Goal: Transaction & Acquisition: Purchase product/service

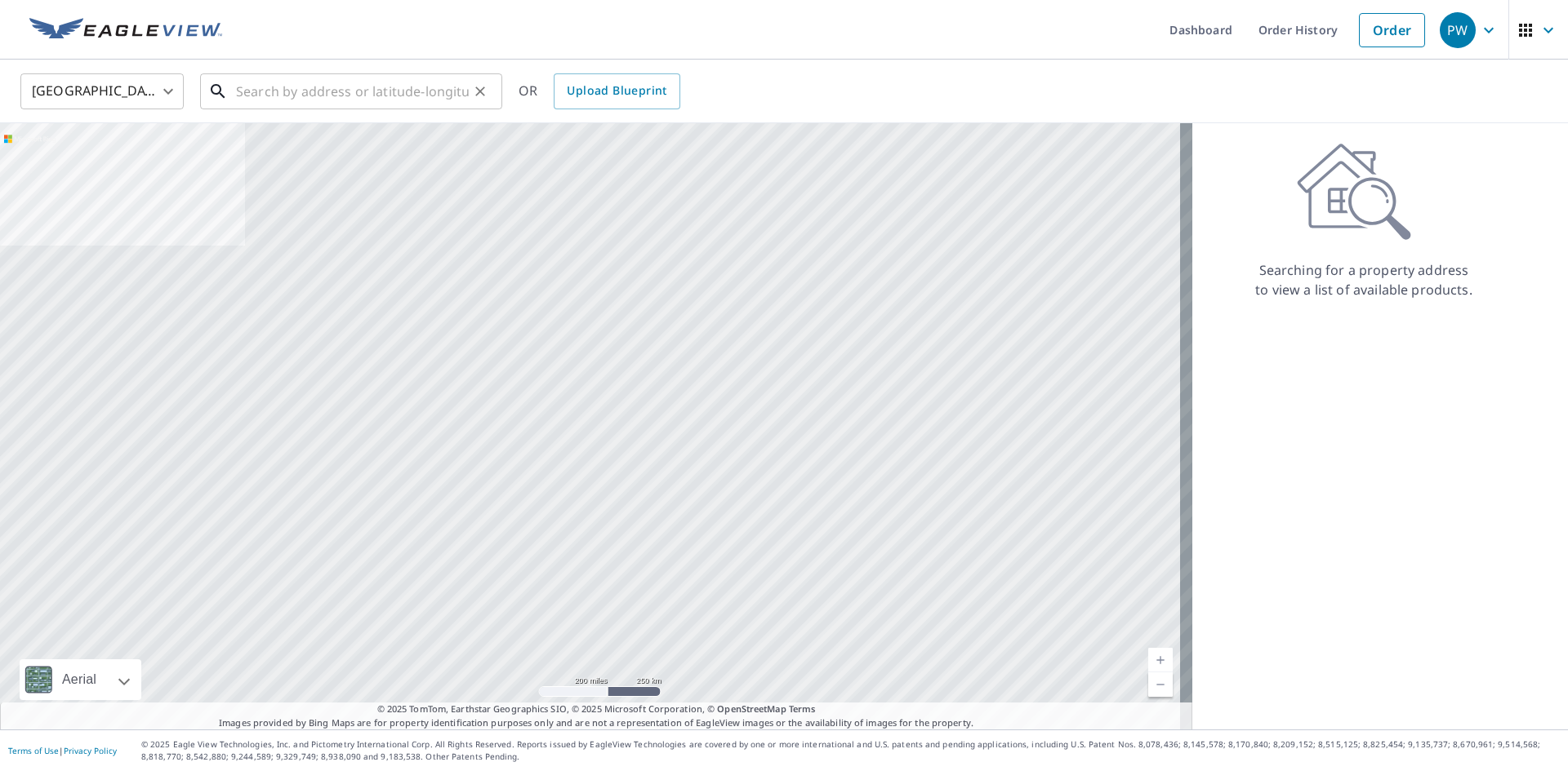
click at [377, 97] on input "text" at bounding box center [352, 91] width 232 height 46
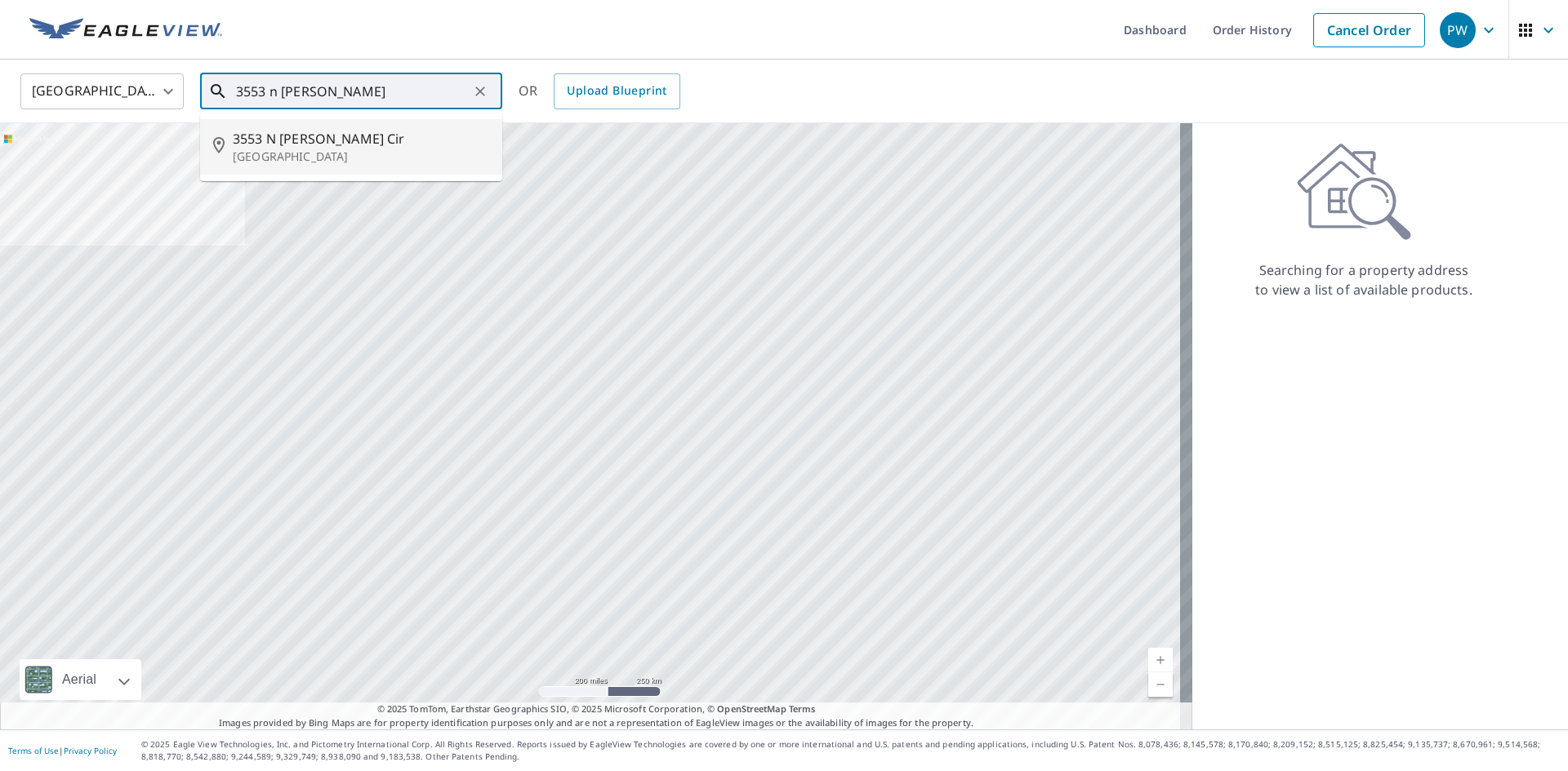
click at [323, 139] on span "3553 N [PERSON_NAME] Cir" at bounding box center [361, 138] width 257 height 20
type input "[STREET_ADDRESS][PERSON_NAME]"
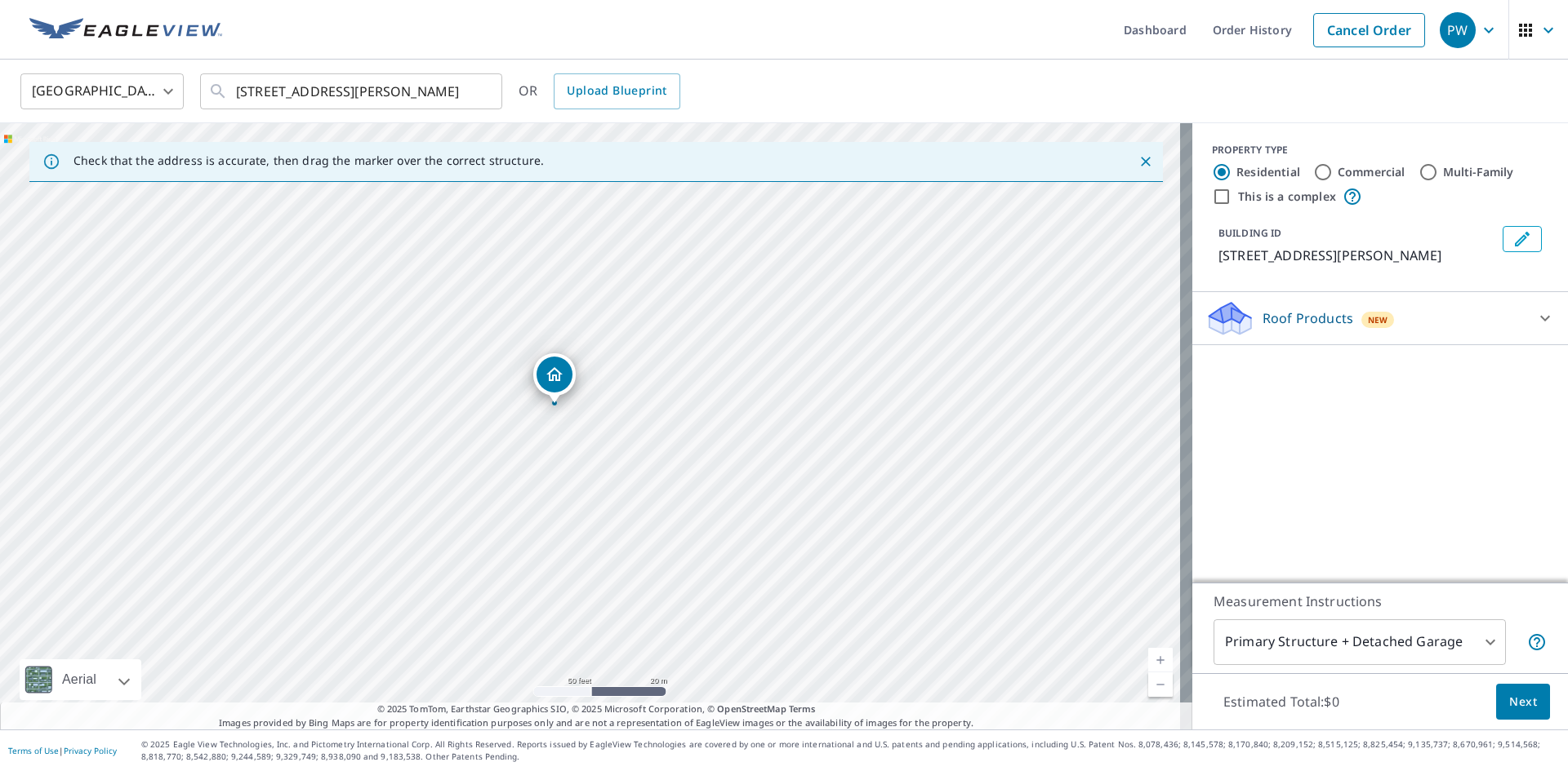
drag, startPoint x: 1443, startPoint y: 333, endPoint x: 1381, endPoint y: 373, distance: 73.8
click at [1443, 333] on div "Roof Products New" at bounding box center [1365, 318] width 320 height 38
click at [1250, 371] on p "Premium" at bounding box center [1258, 360] width 58 height 20
click at [1230, 371] on input "Premium $21.75 - $69.5" at bounding box center [1218, 360] width 24 height 20
checkbox input "true"
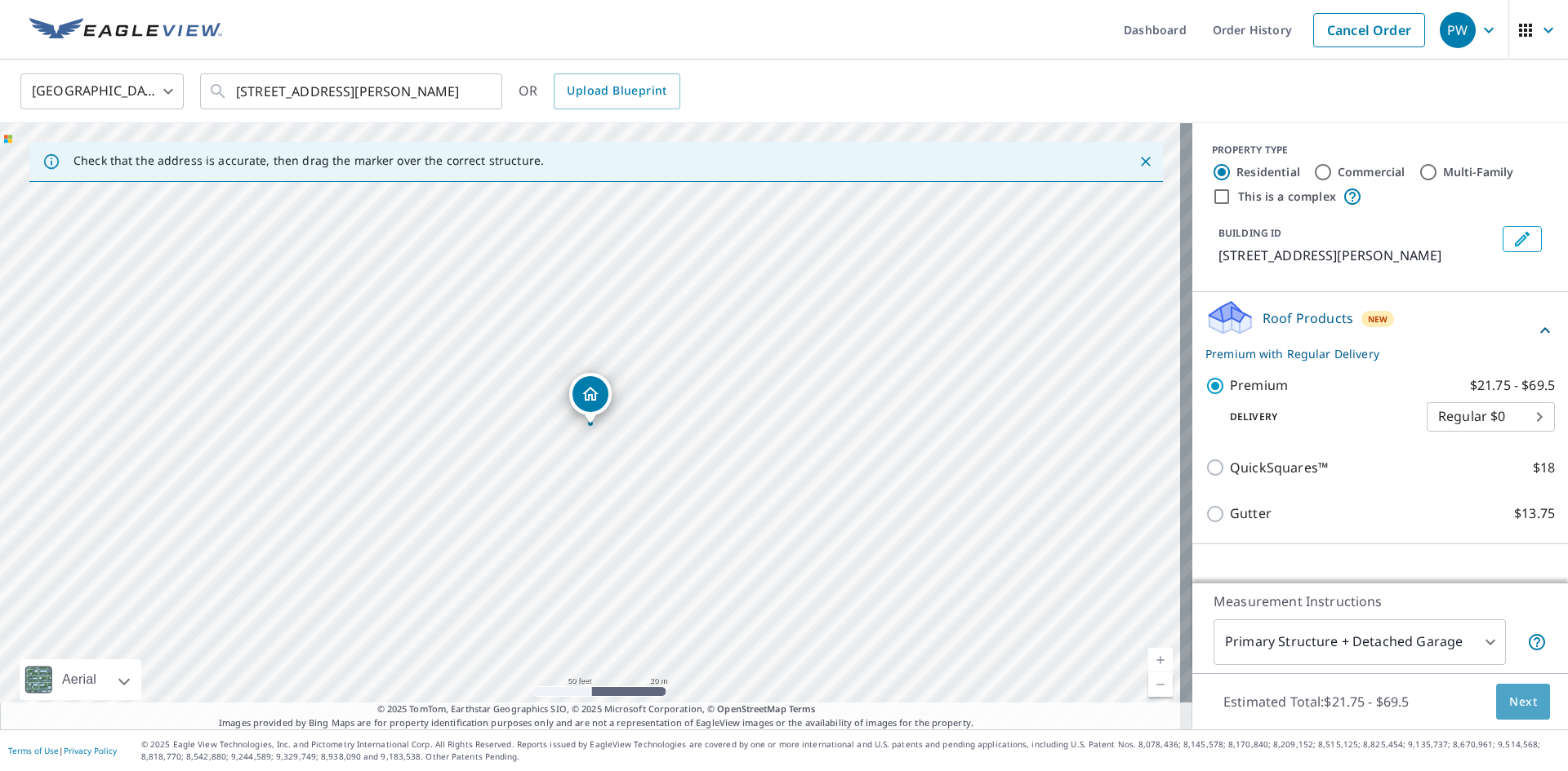
click at [1509, 701] on span "Next" at bounding box center [1522, 702] width 28 height 20
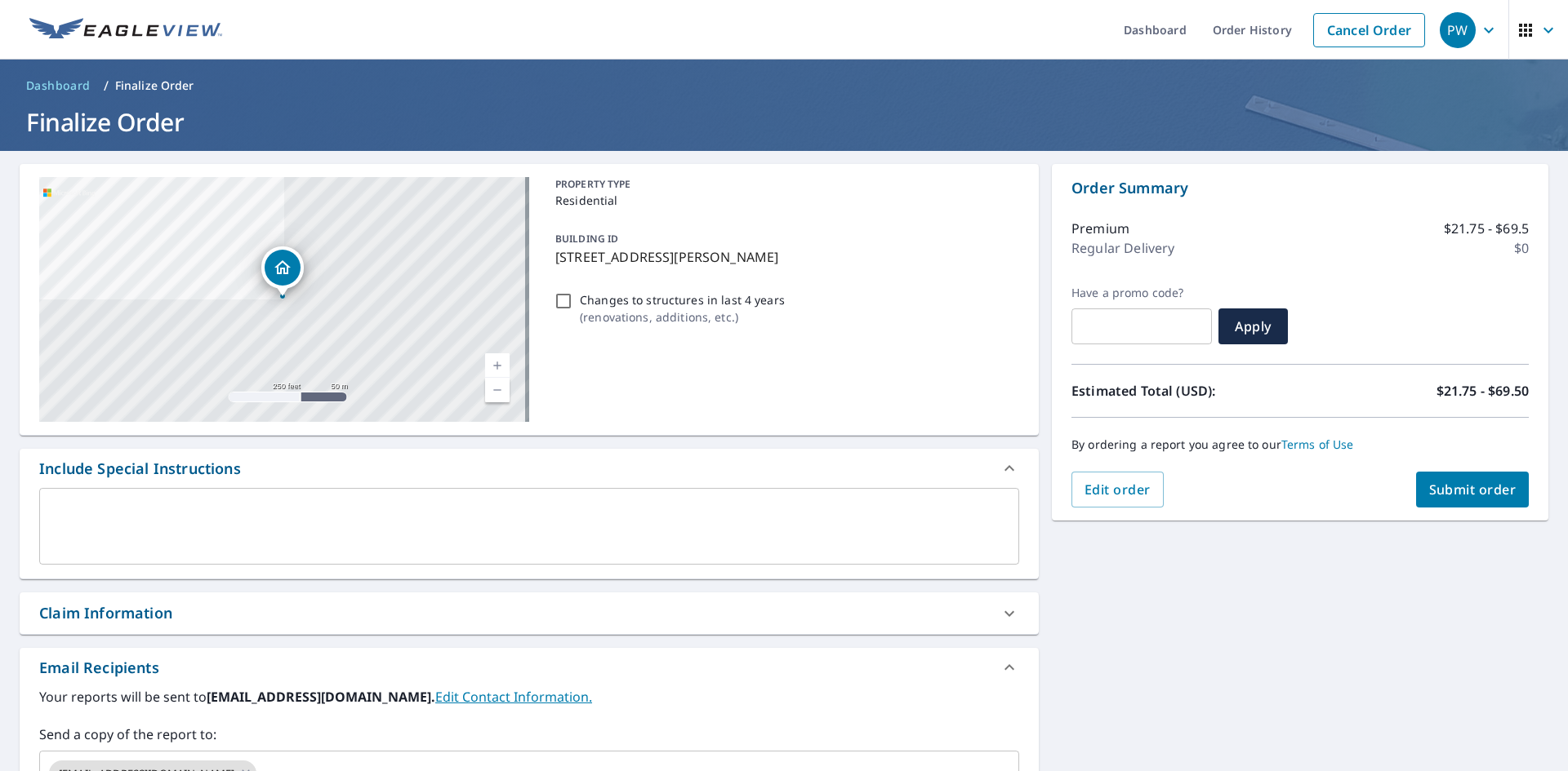
click at [612, 298] on p "Changes to structures in last 4 years" at bounding box center [682, 300] width 204 height 17
click at [573, 298] on input "Changes to structures in last 4 years ( renovations, additions, etc. )" at bounding box center [563, 301] width 20 height 20
checkbox input "true"
click at [1237, 608] on div "[STREET_ADDRESS][PERSON_NAME] Aerial Road A standard road map Aerial A detailed…" at bounding box center [784, 568] width 1568 height 835
click at [1469, 481] on span "Submit order" at bounding box center [1472, 489] width 87 height 18
